Goal: Information Seeking & Learning: Compare options

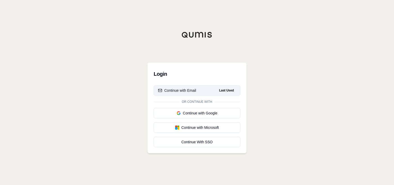
click at [176, 89] on div "Continue with Email" at bounding box center [177, 90] width 38 height 5
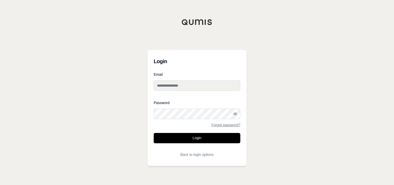
type input "**********"
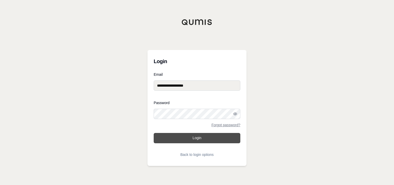
click at [200, 135] on button "Login" at bounding box center [197, 138] width 87 height 10
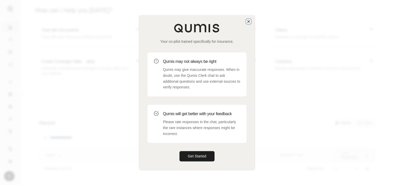
click at [248, 21] on icon "button" at bounding box center [249, 21] width 4 height 4
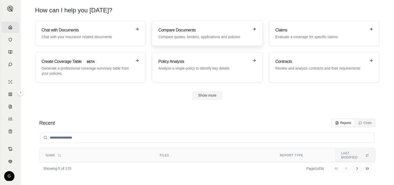
click at [229, 35] on p "Compare quotes, binders, applications and policies" at bounding box center [203, 36] width 91 height 5
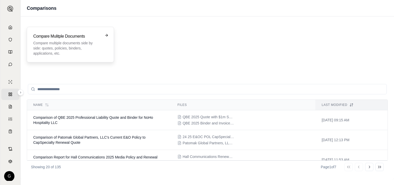
click at [77, 47] on p "Compare multiple documents side by side: quotes, policies, binders, application…" at bounding box center [66, 48] width 67 height 15
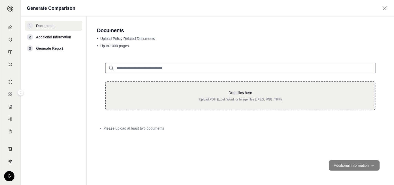
click at [371, 81] on div "Drop files here Upload PDF, Excel, Word, or Image files (JPEG, PNG, TIFF)" at bounding box center [240, 87] width 287 height 64
drag, startPoint x: 325, startPoint y: 87, endPoint x: 316, endPoint y: 91, distance: 9.9
click at [316, 91] on div "Drop files here Upload PDF, Excel, Word, or Image files (JPEG, PNG, TIFF)" at bounding box center [240, 96] width 270 height 29
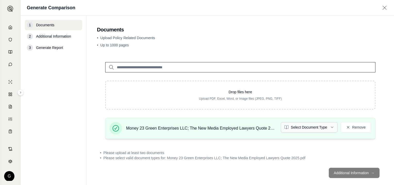
click at [328, 127] on html "Home Vault Prompts Chats Single Policy Comparisons Claims Custom Report Coverag…" at bounding box center [197, 92] width 394 height 185
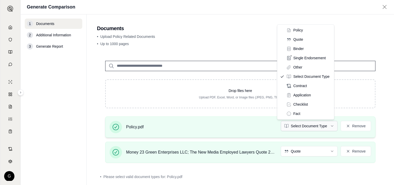
click at [329, 126] on html "Home Vault Prompts Chats Single Policy Comparisons Claims Custom Report Coverag…" at bounding box center [197, 92] width 394 height 185
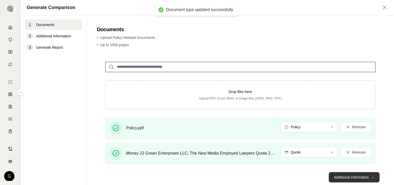
click at [351, 176] on button "Additional Information →" at bounding box center [354, 177] width 51 height 10
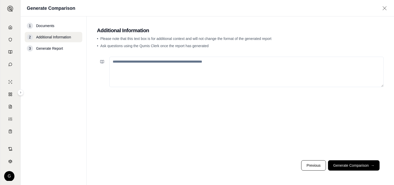
click at [149, 67] on textarea at bounding box center [246, 72] width 275 height 30
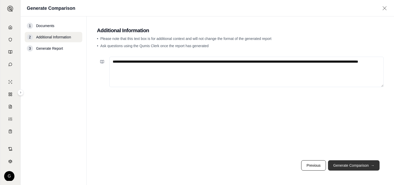
type textarea "**********"
click at [353, 165] on button "Generate Comparison →" at bounding box center [354, 166] width 52 height 10
